Goal: Task Accomplishment & Management: Use online tool/utility

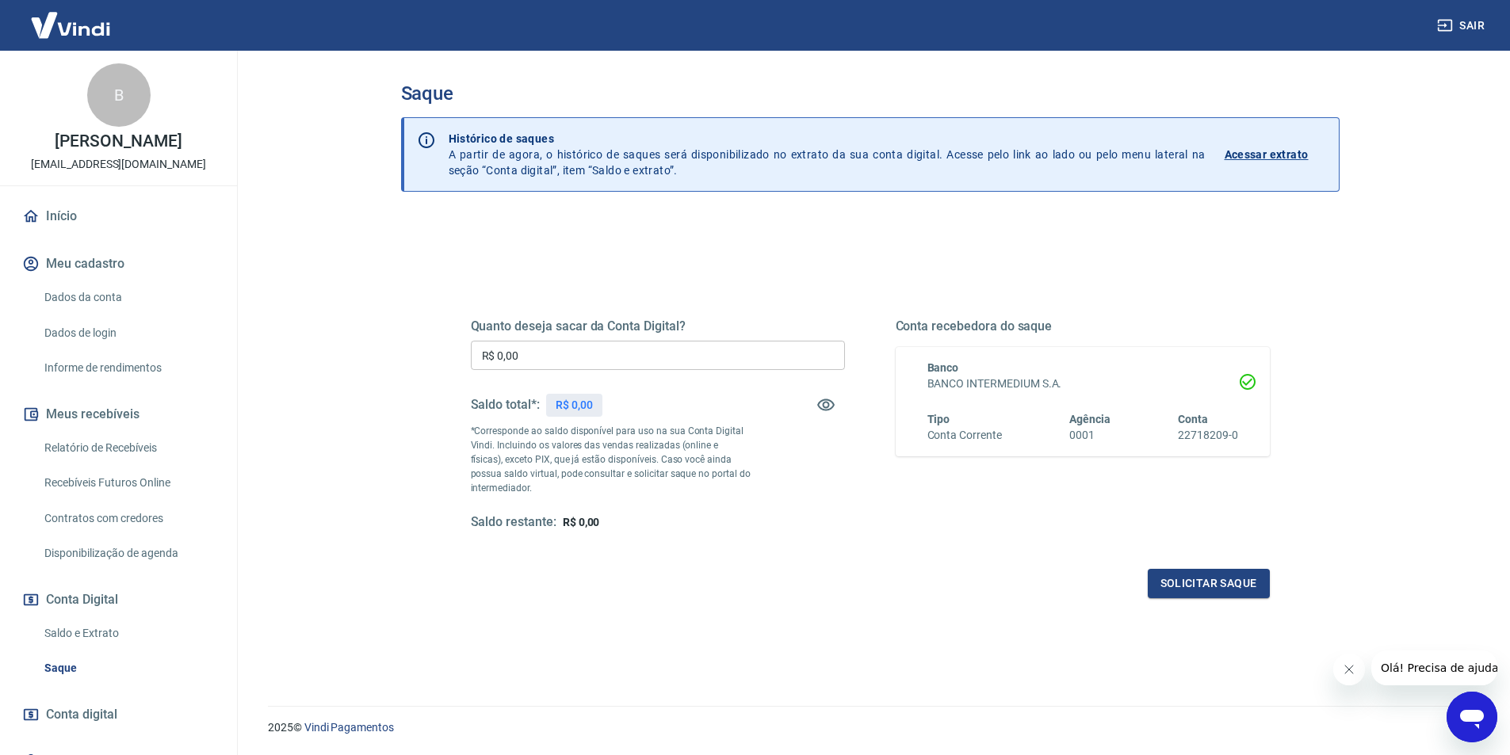
click at [118, 449] on link "Relatório de Recebíveis" at bounding box center [128, 448] width 180 height 32
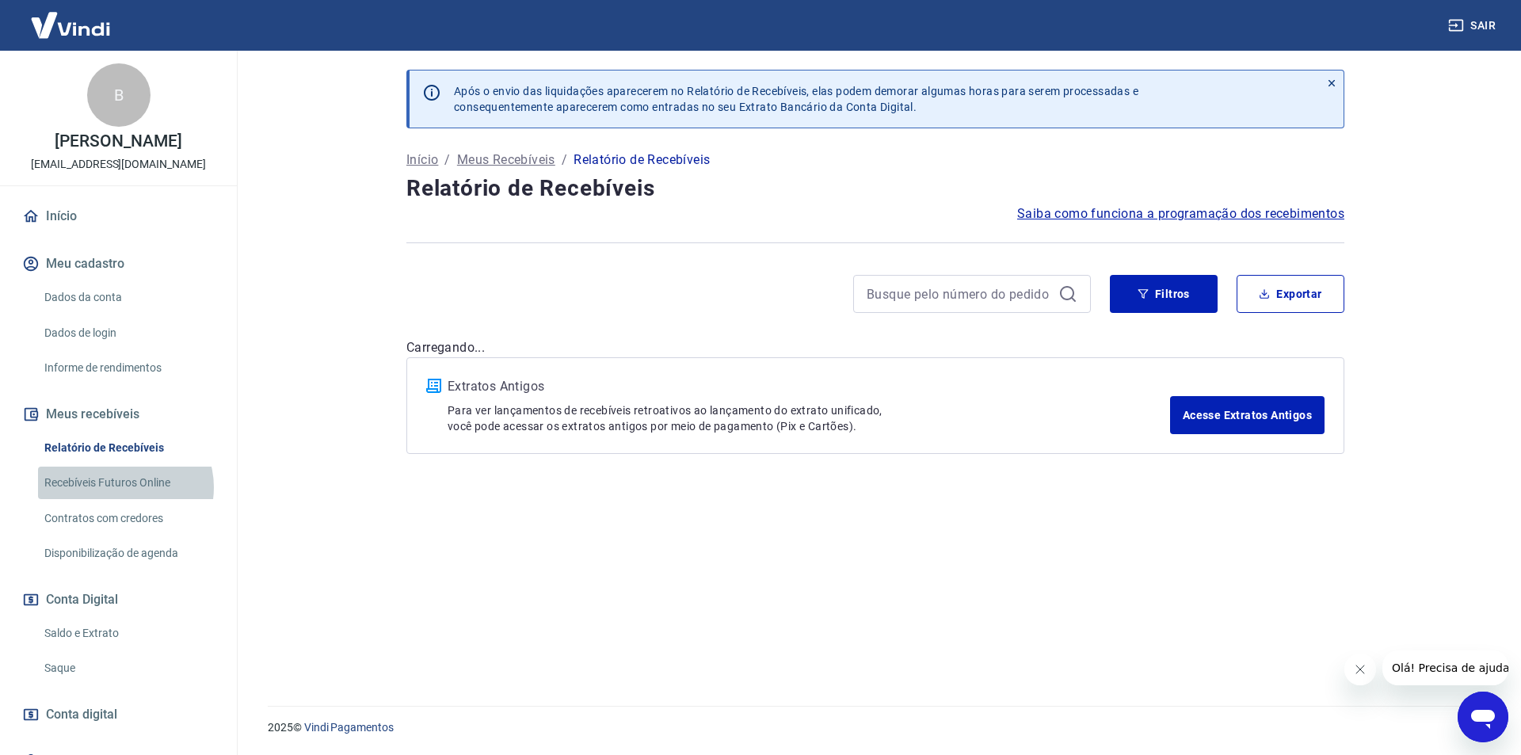
click at [124, 487] on link "Recebíveis Futuros Online" at bounding box center [128, 483] width 180 height 32
